Goal: Navigation & Orientation: Find specific page/section

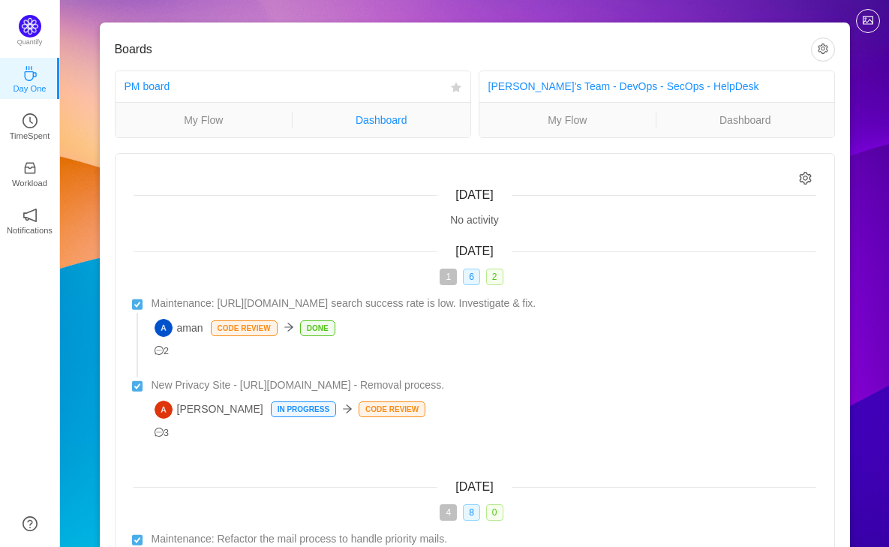
click at [364, 116] on link "Dashboard" at bounding box center [381, 120] width 178 height 16
click at [389, 127] on link "Dashboard" at bounding box center [381, 120] width 178 height 16
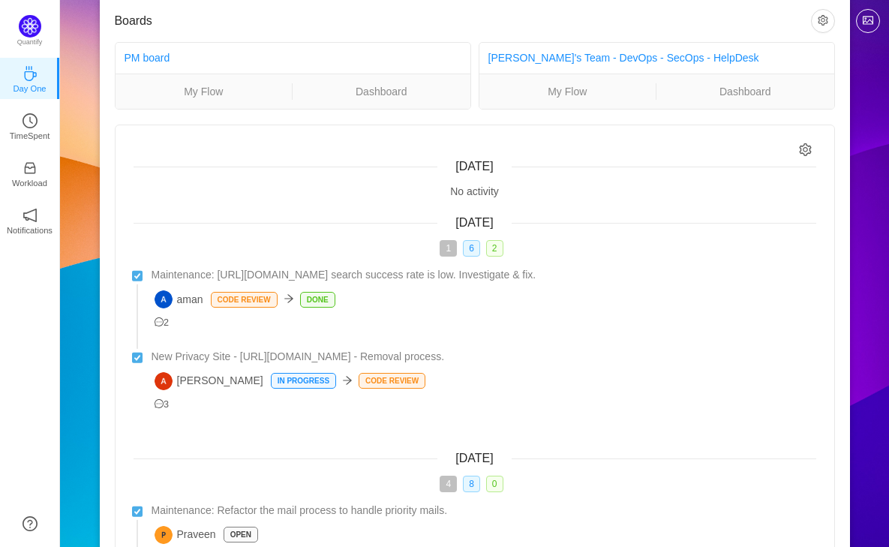
scroll to position [47, 0]
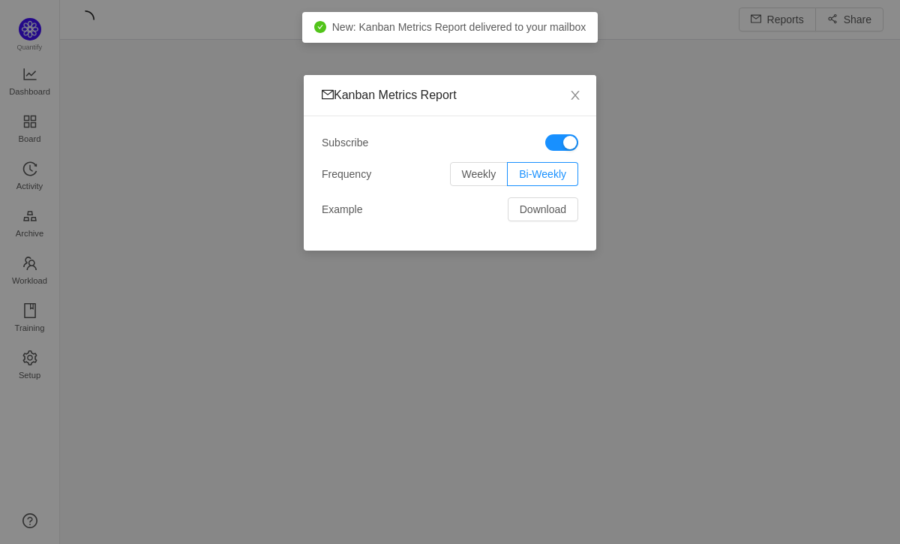
scroll to position [521, 806]
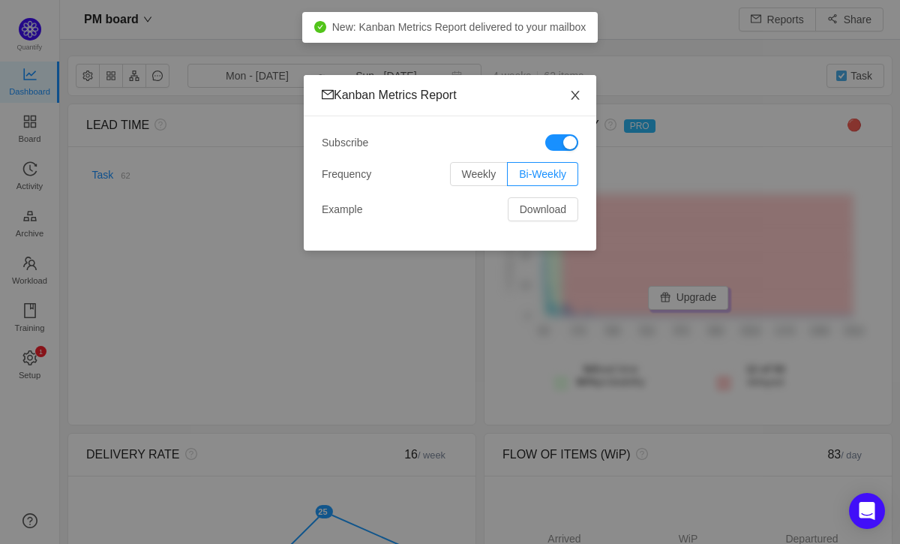
click at [576, 97] on icon "icon: close" at bounding box center [575, 95] width 8 height 9
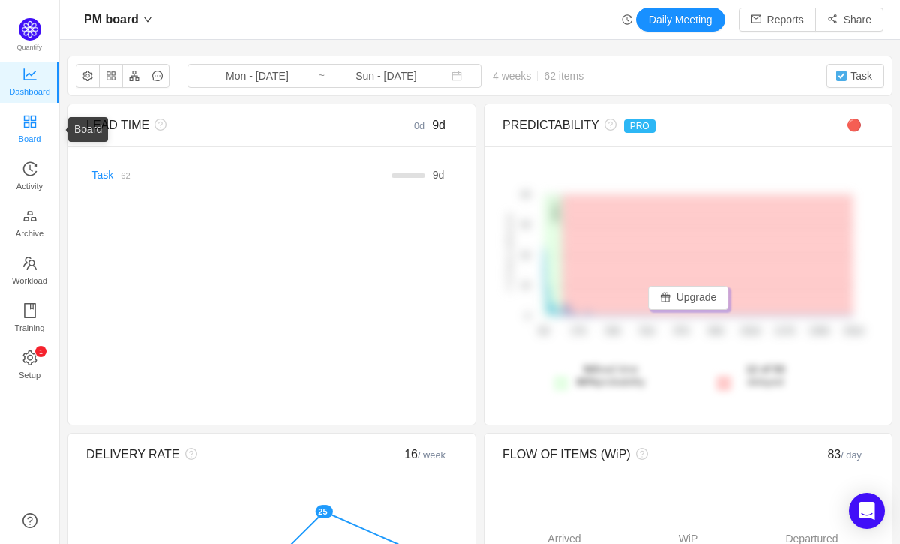
click at [41, 130] on span "Board" at bounding box center [30, 139] width 22 height 30
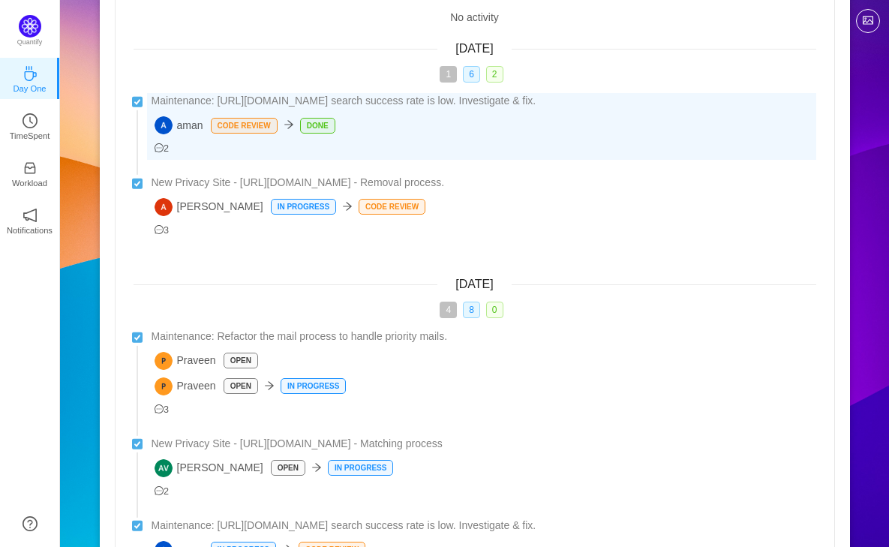
scroll to position [205, 0]
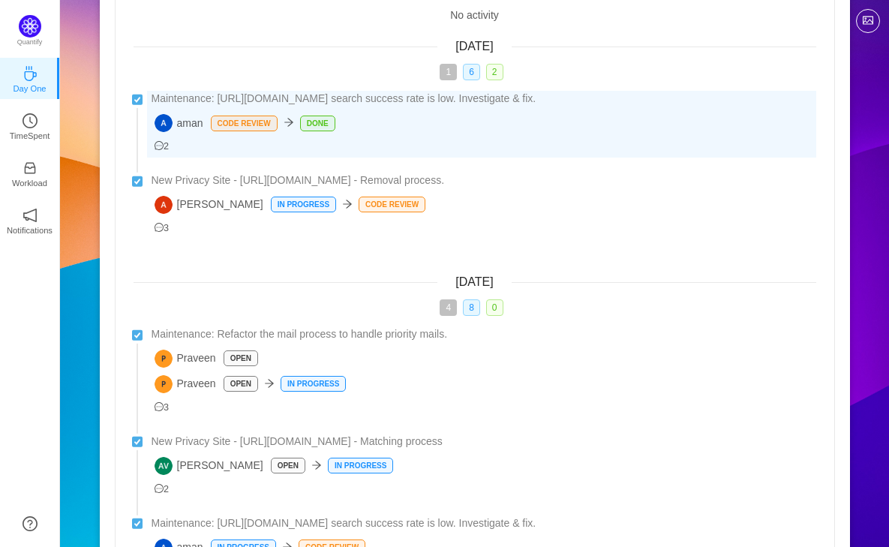
click at [304, 349] on div "Praveen Open" at bounding box center [484, 358] width 661 height 18
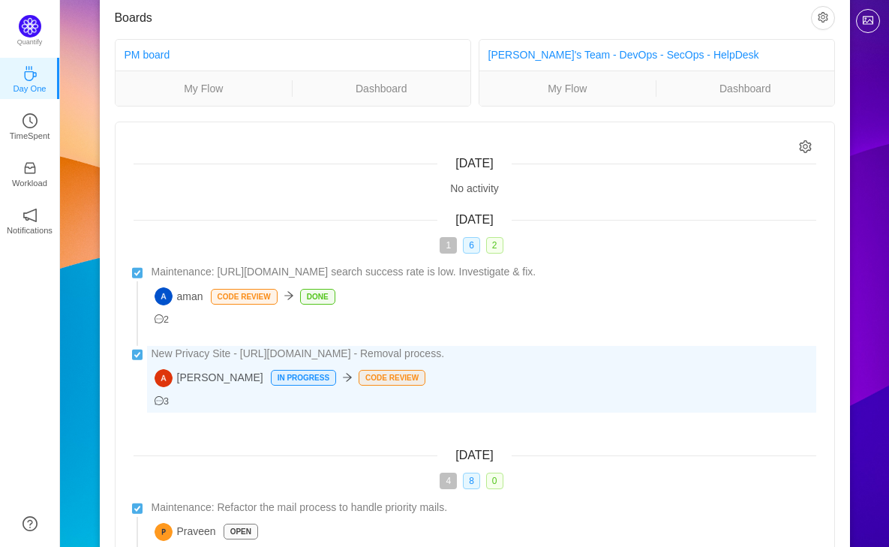
scroll to position [0, 0]
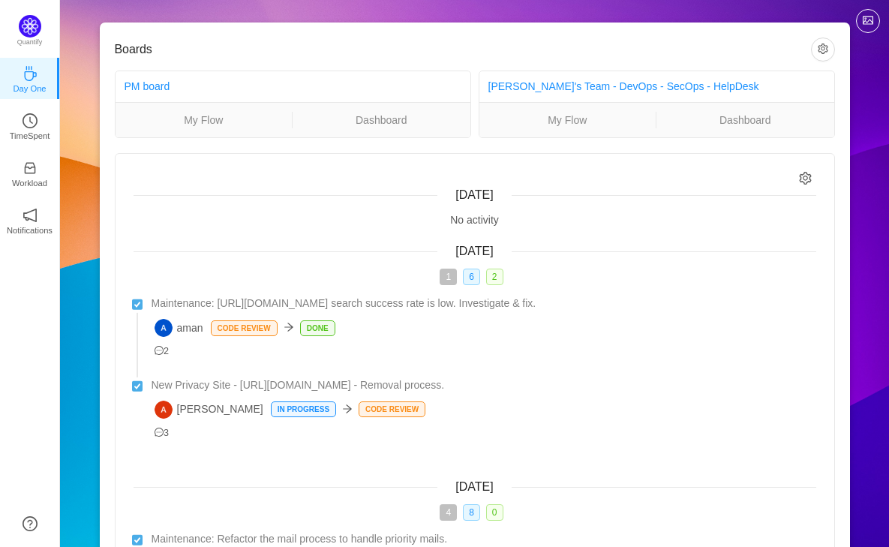
drag, startPoint x: 689, startPoint y: 138, endPoint x: 673, endPoint y: 138, distance: 15.7
click at [673, 138] on div "Boards PM board My Flow Dashboard Michael's Team - DevOps - SecOps - HelpDesk M…" at bounding box center [475, 453] width 750 height 863
click at [215, 119] on link "My Flow" at bounding box center [203, 120] width 177 height 16
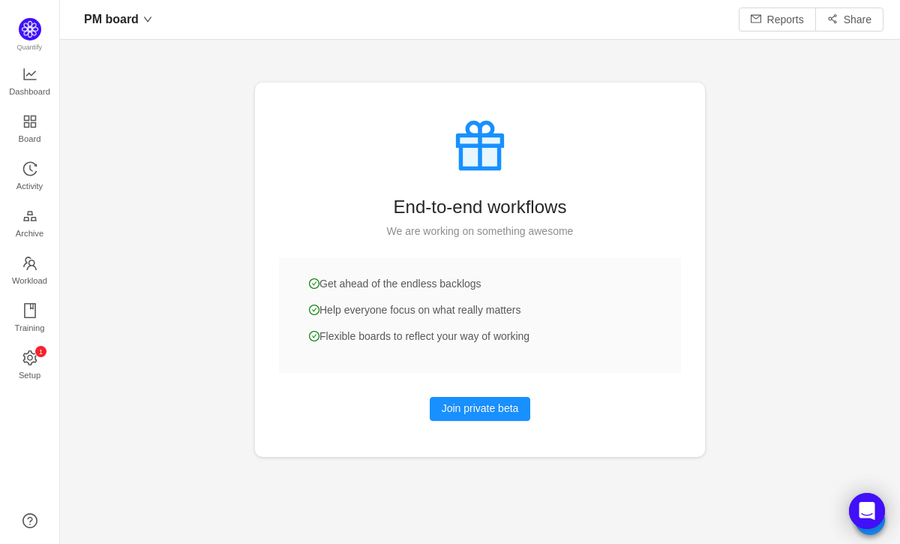
scroll to position [521, 806]
